Goal: Find specific page/section: Find specific page/section

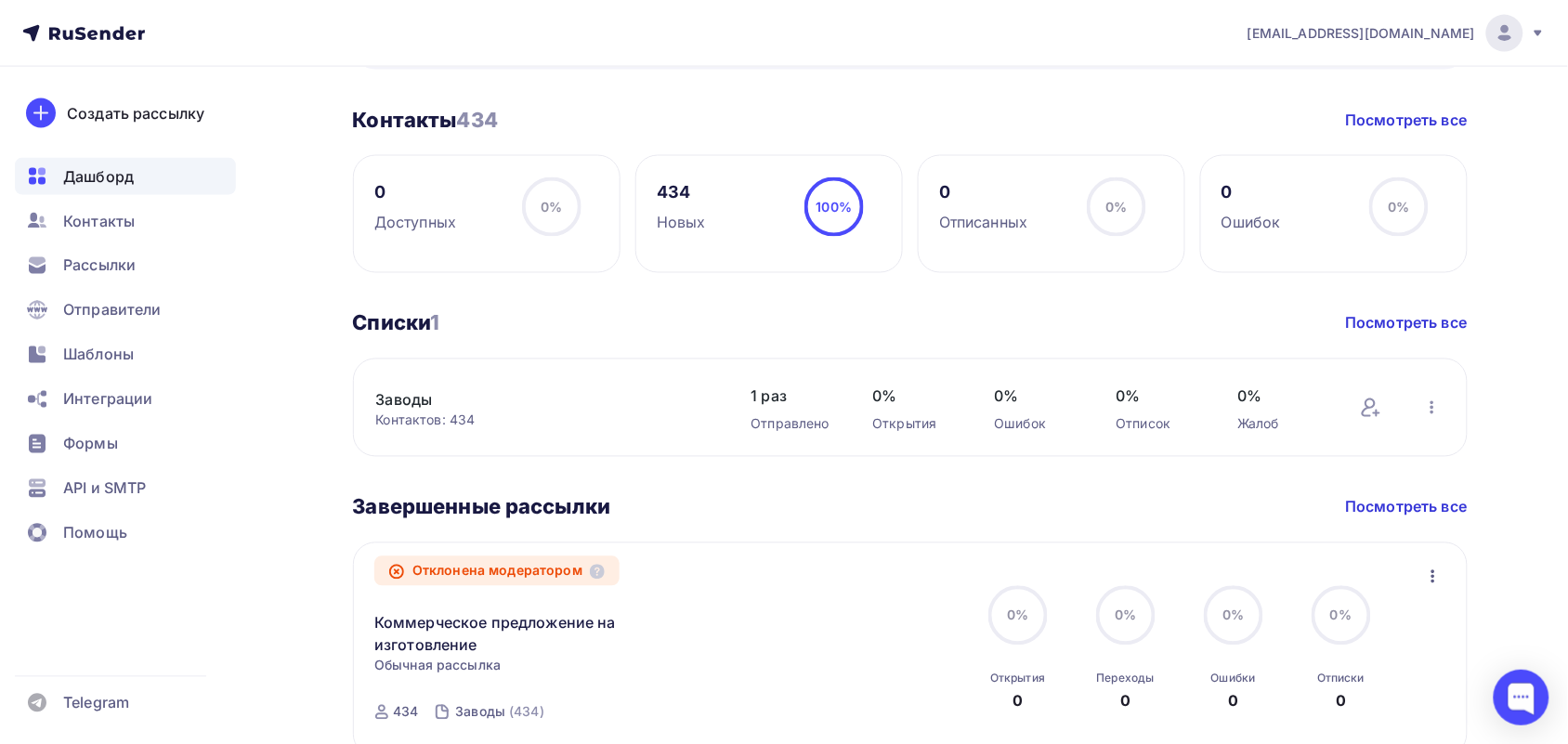
scroll to position [915, 0]
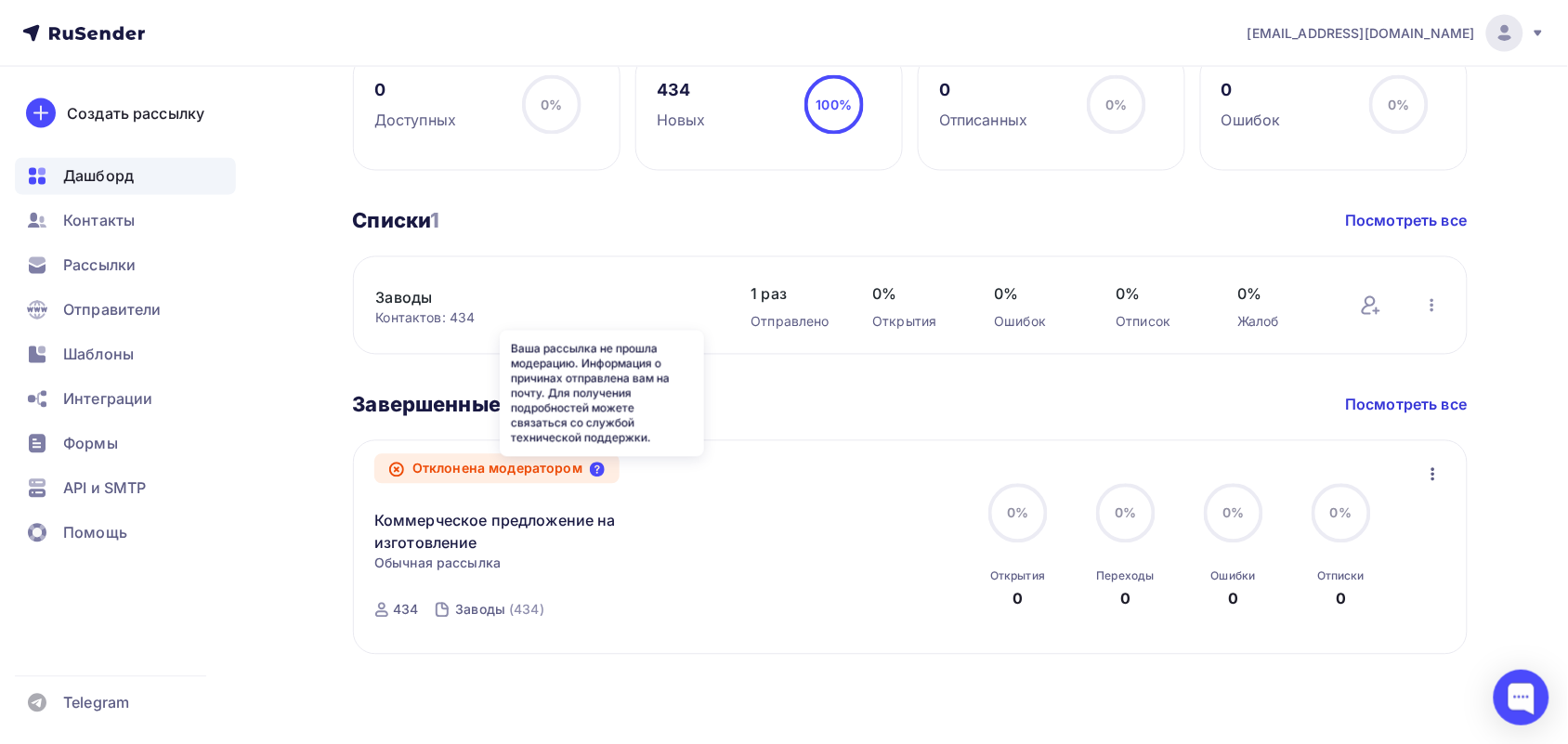
click at [596, 477] on icon at bounding box center [597, 469] width 15 height 15
click at [1440, 475] on icon "button" at bounding box center [1433, 474] width 23 height 23
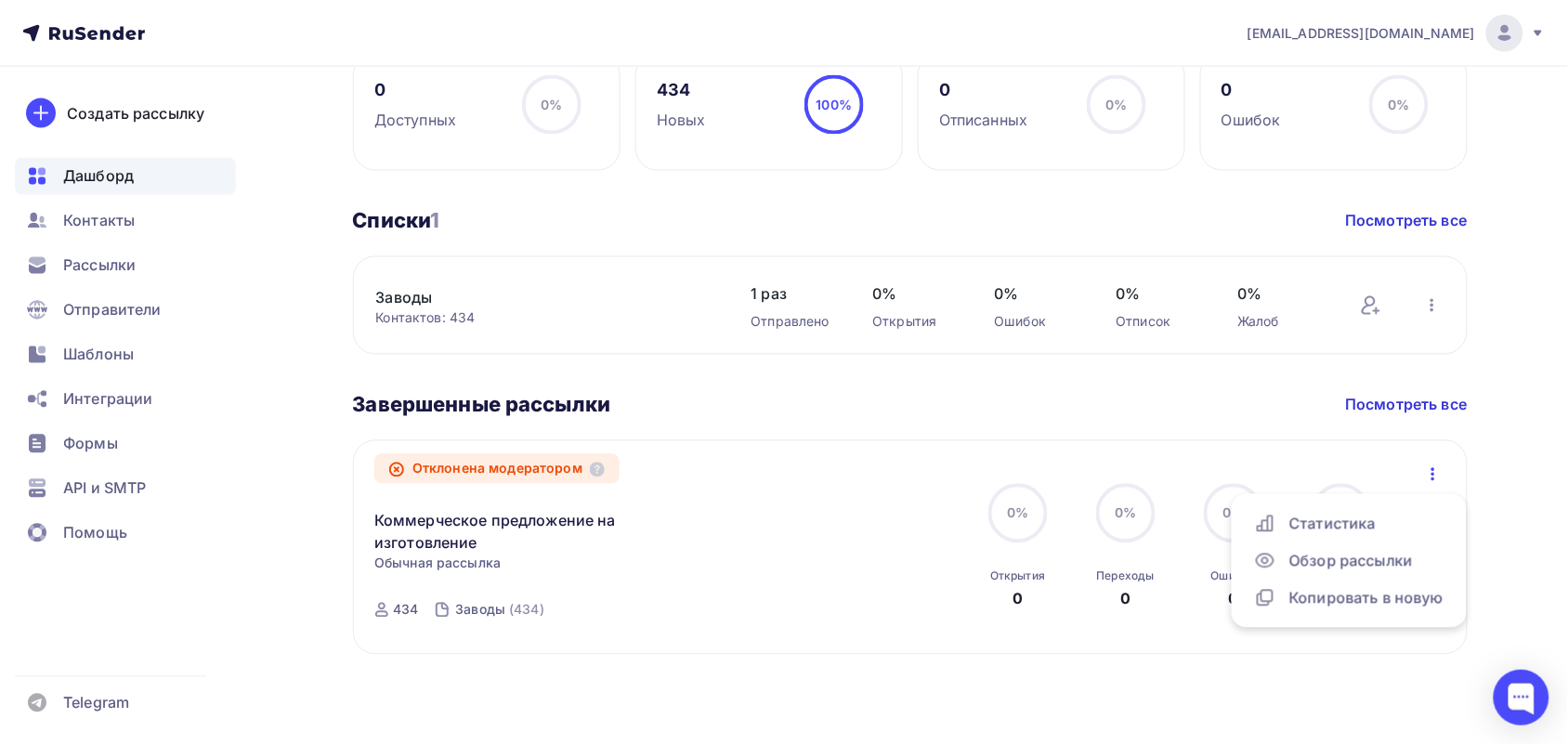
click at [392, 470] on icon at bounding box center [396, 469] width 15 height 15
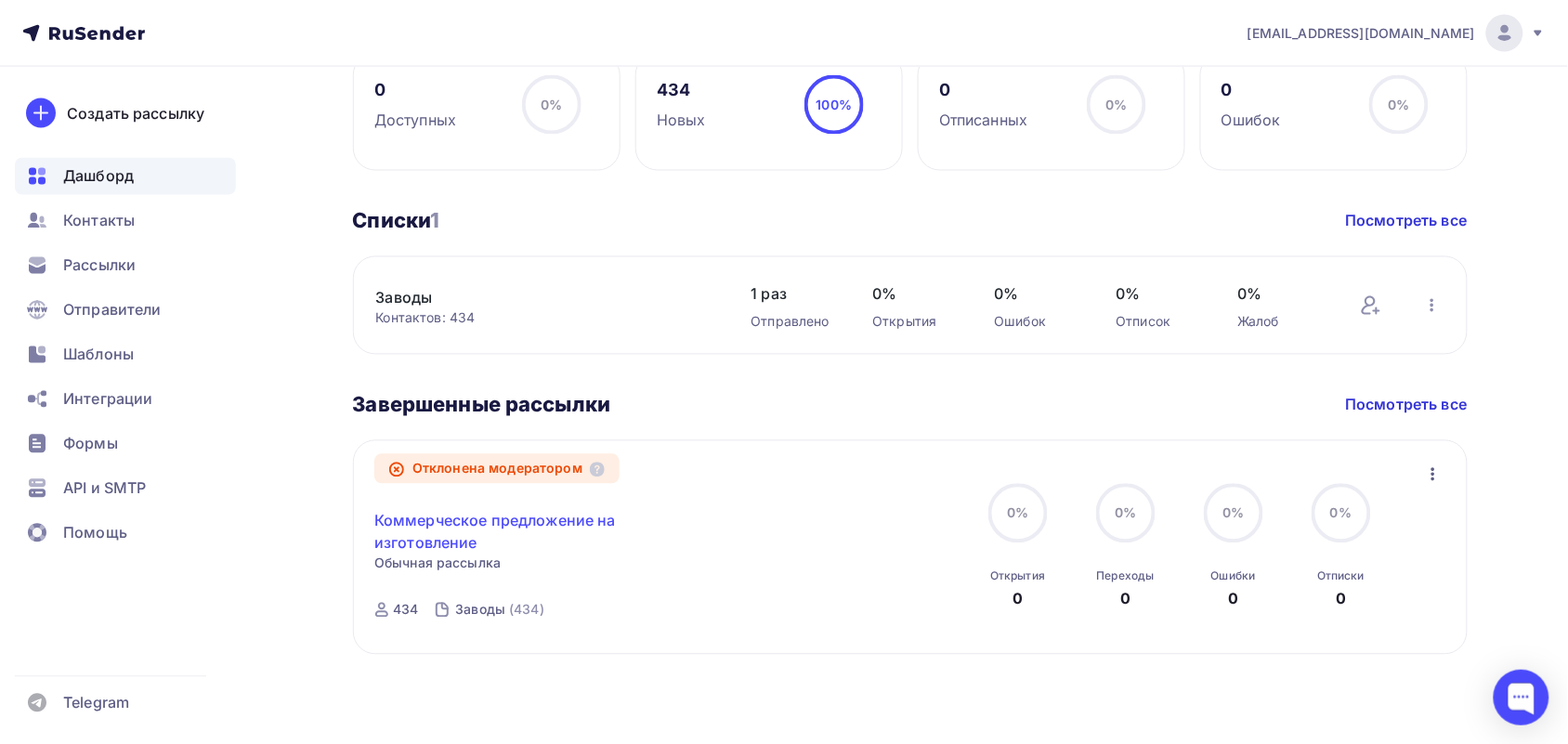
click at [404, 551] on link "Коммерческое предложение на изготовление" at bounding box center [533, 532] width 319 height 44
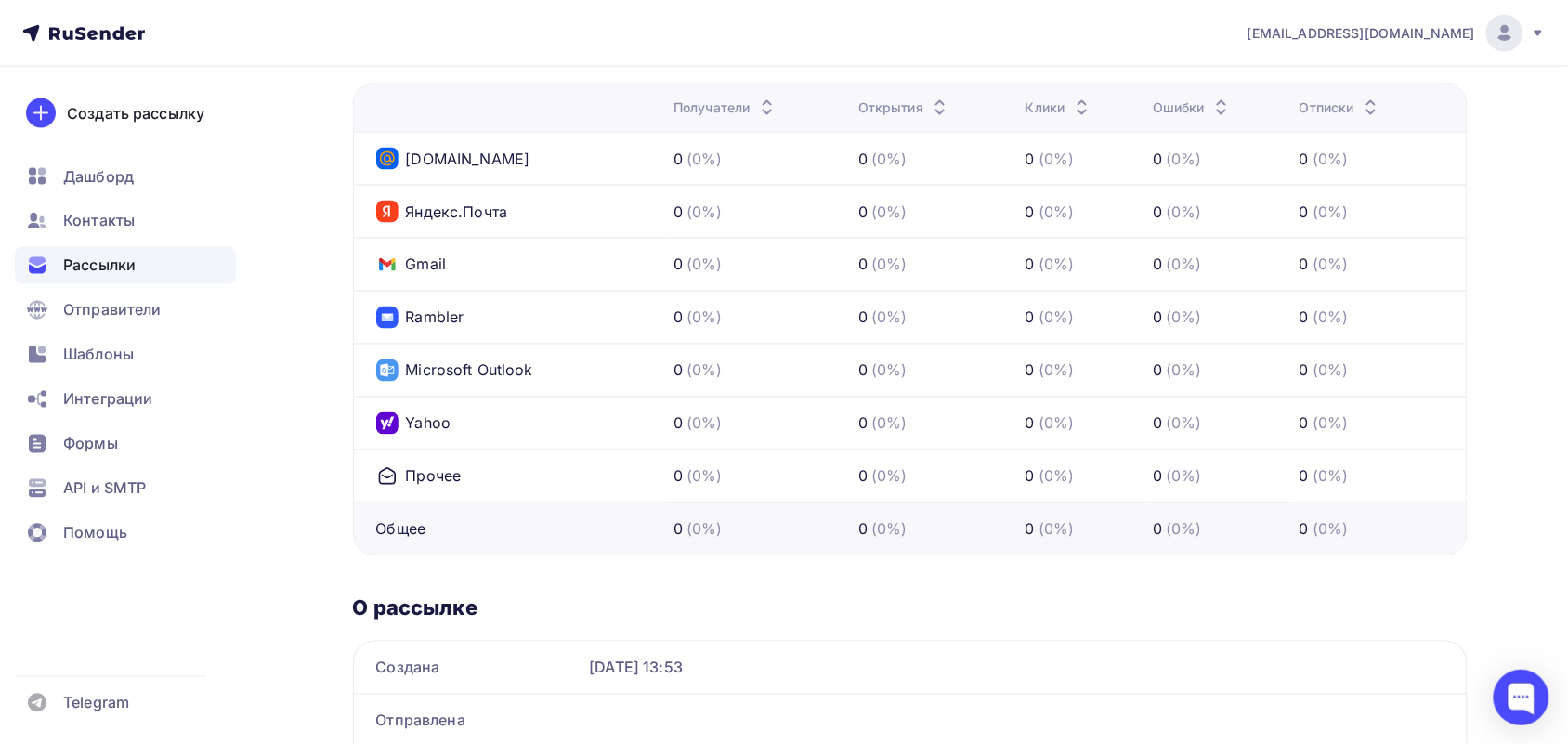
scroll to position [958, 0]
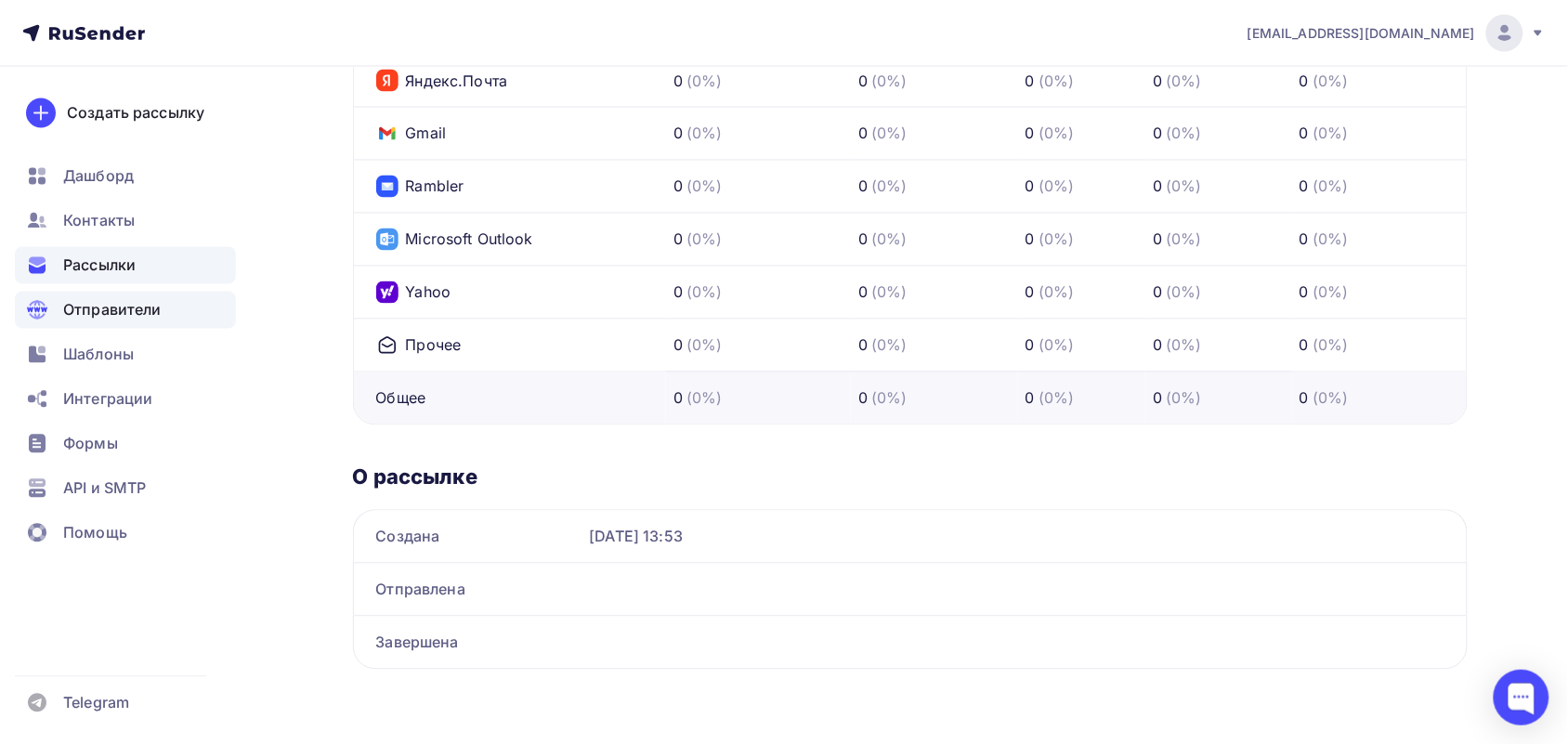
click at [119, 307] on span "Отправители" at bounding box center [112, 310] width 98 height 23
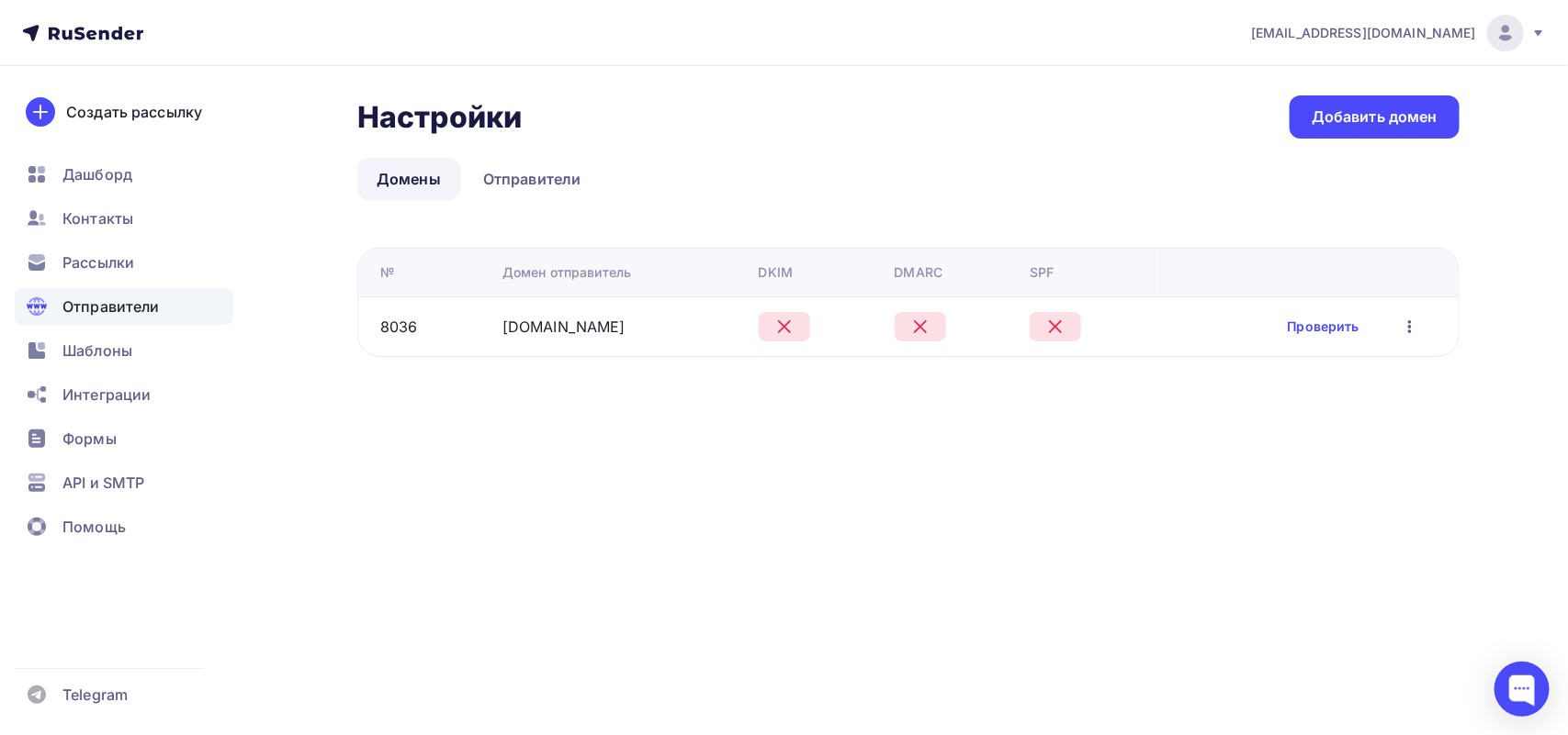
click at [1408, 323] on icon "button" at bounding box center [1410, 326] width 4 height 13
click at [799, 501] on div "[EMAIL_ADDRESS][DOMAIN_NAME] Аккаунт Тарифы Выйти Создать рассылку [GEOGRAPHIC_…" at bounding box center [784, 368] width 1568 height 735
